Goal: Task Accomplishment & Management: Use online tool/utility

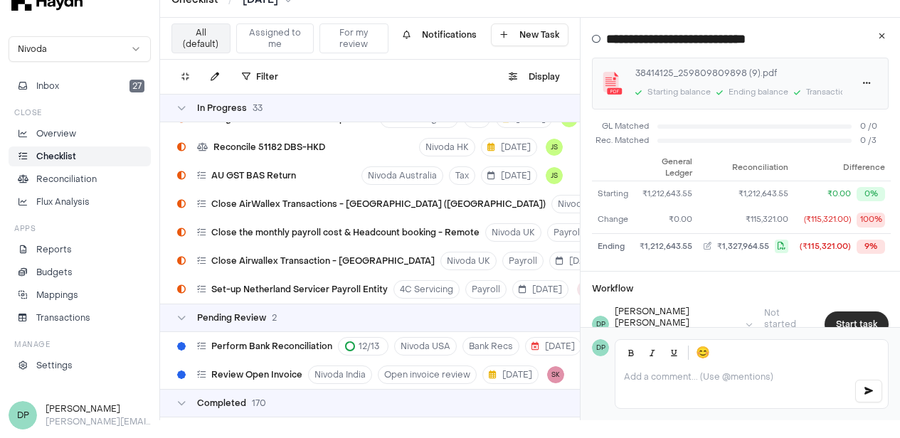
scroll to position [189, 0]
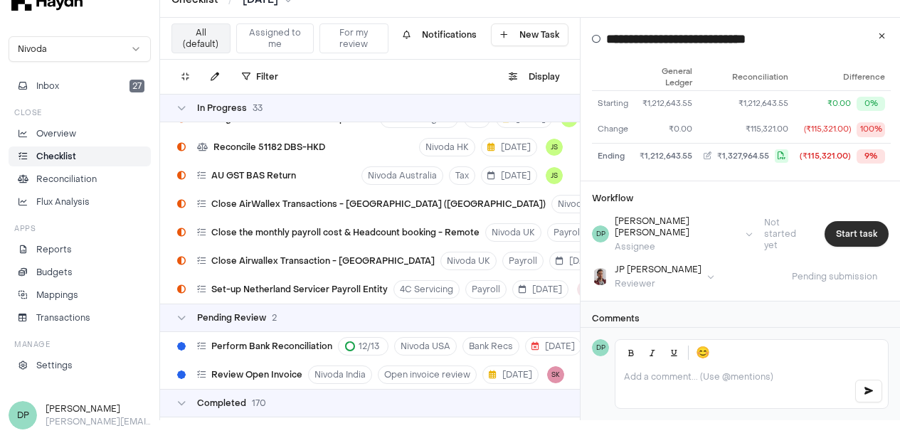
click at [847, 231] on button "Start task" at bounding box center [857, 234] width 64 height 26
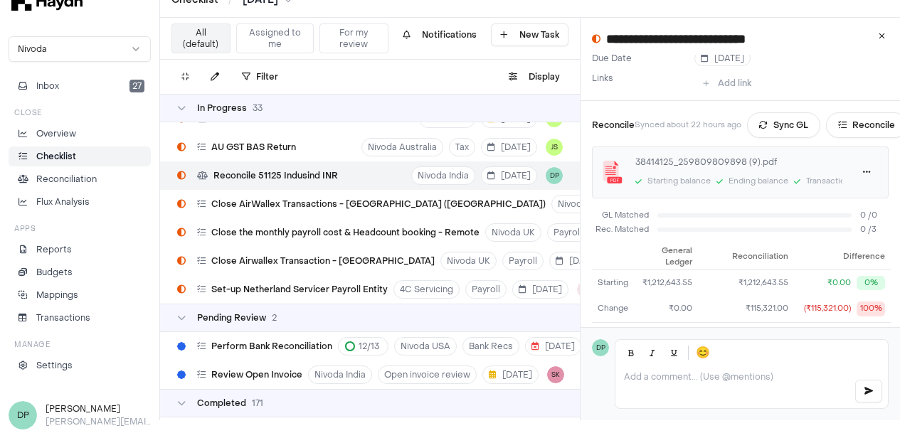
scroll to position [0, 0]
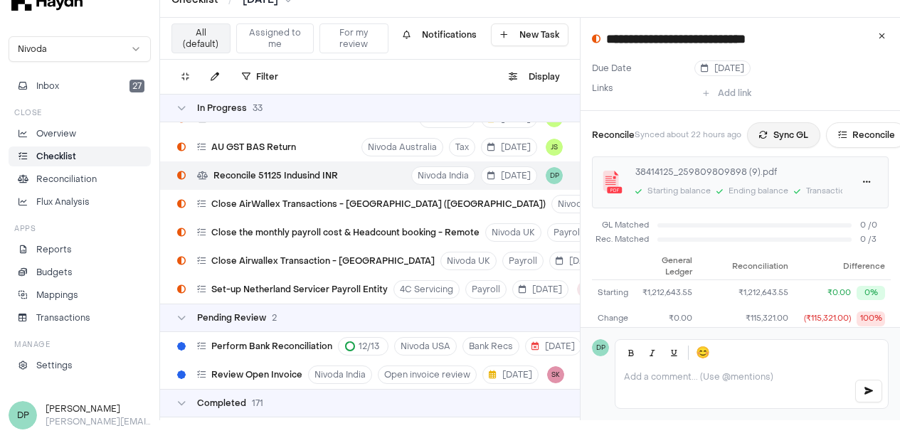
click at [768, 132] on icon at bounding box center [763, 135] width 9 height 9
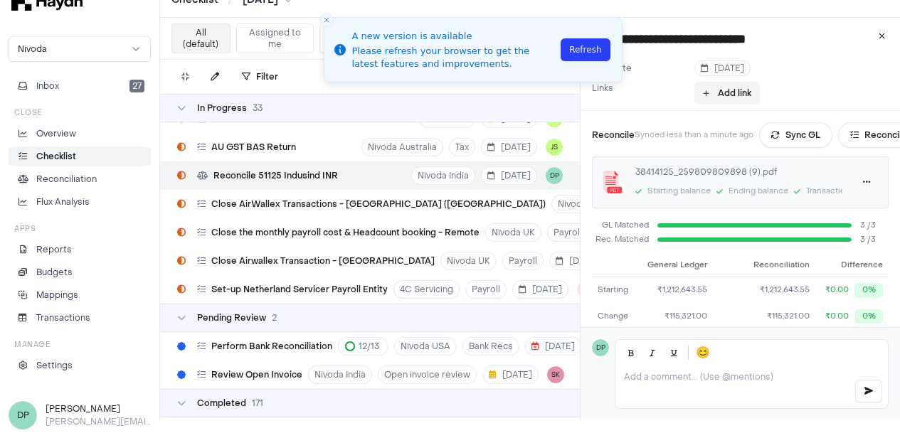
click at [732, 92] on button "Add link" at bounding box center [727, 93] width 65 height 23
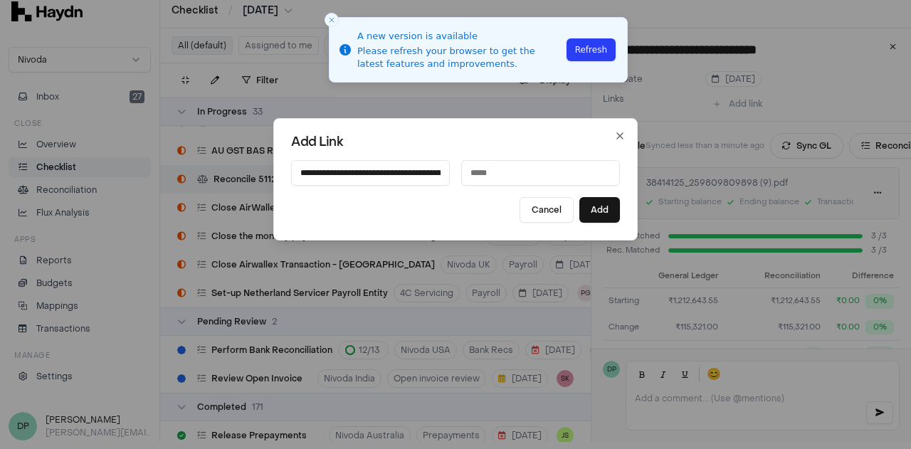
scroll to position [0, 201]
type input "**********"
click at [508, 169] on input at bounding box center [540, 173] width 159 height 26
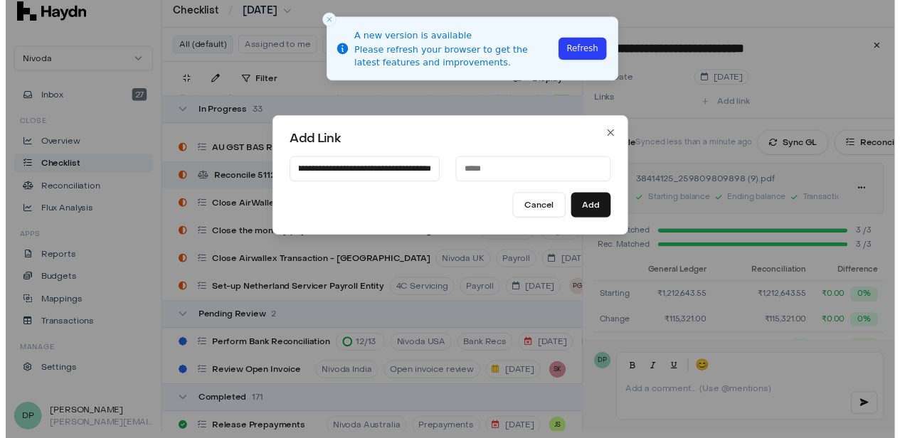
scroll to position [0, 0]
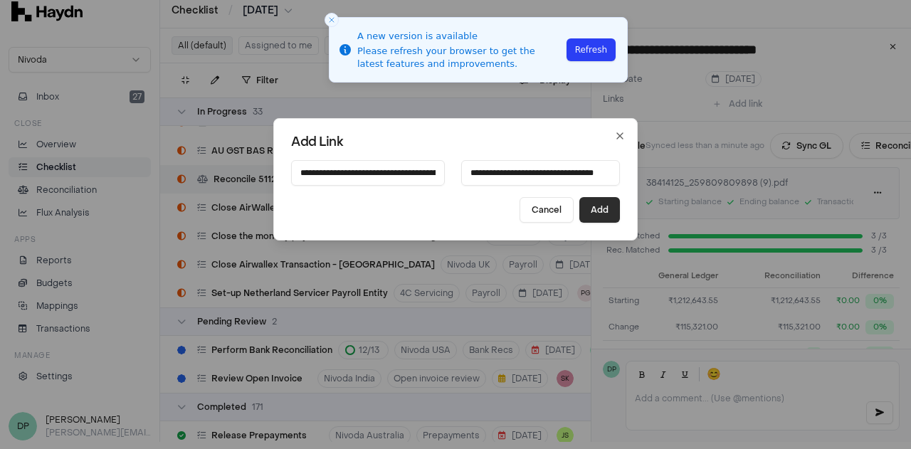
type input "**********"
click at [584, 207] on button "Add" at bounding box center [599, 210] width 41 height 26
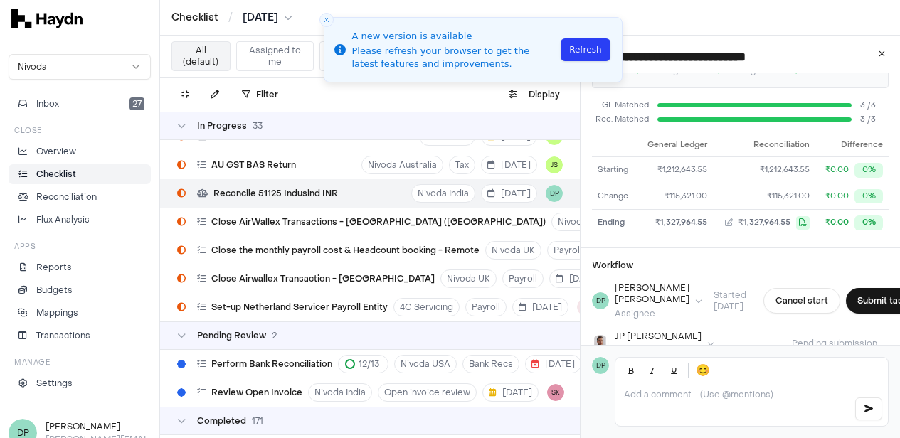
scroll to position [292, 0]
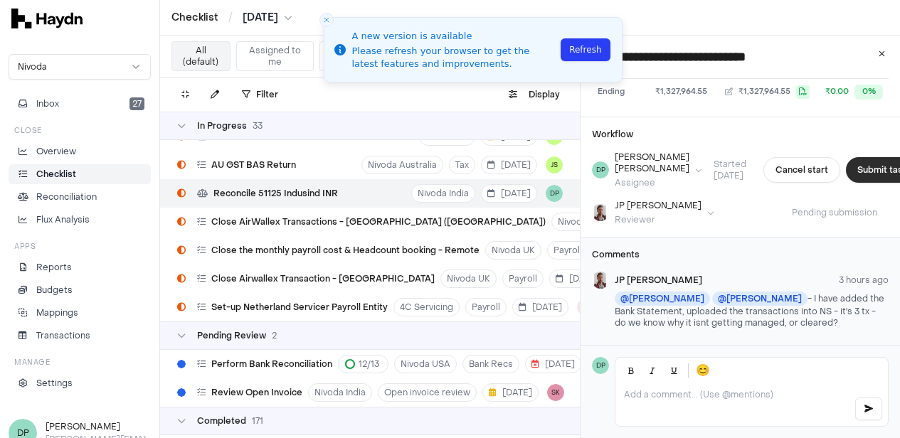
click at [853, 175] on button "Submit task" at bounding box center [882, 170] width 73 height 26
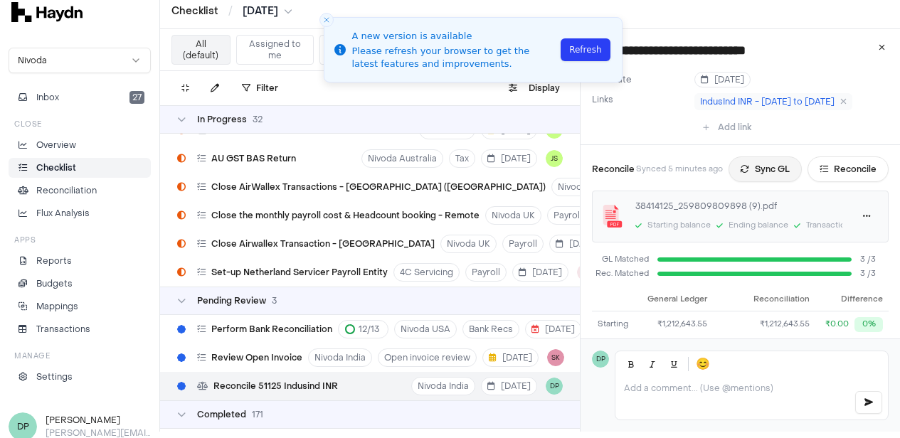
scroll to position [0, 0]
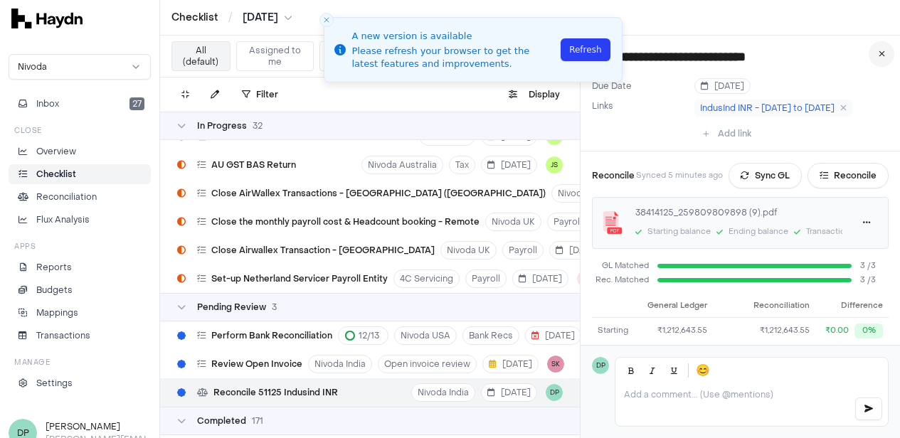
click at [885, 58] on icon at bounding box center [882, 54] width 6 height 9
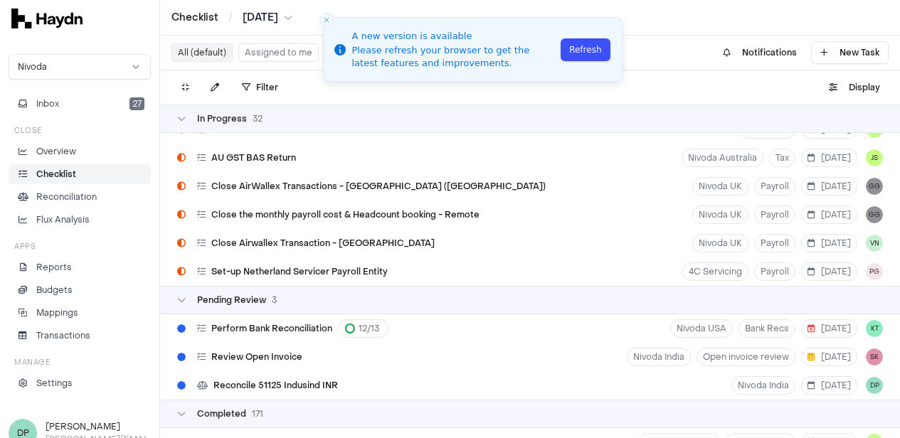
click at [597, 53] on button "Refresh" at bounding box center [585, 49] width 49 height 23
